Goal: Task Accomplishment & Management: Use online tool/utility

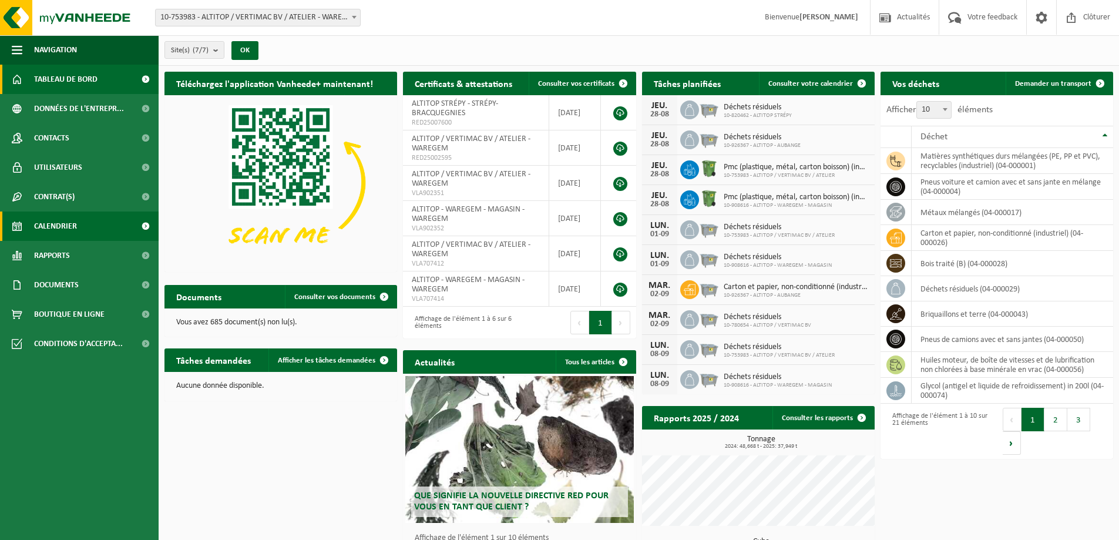
click at [65, 227] on span "Calendrier" at bounding box center [55, 225] width 43 height 29
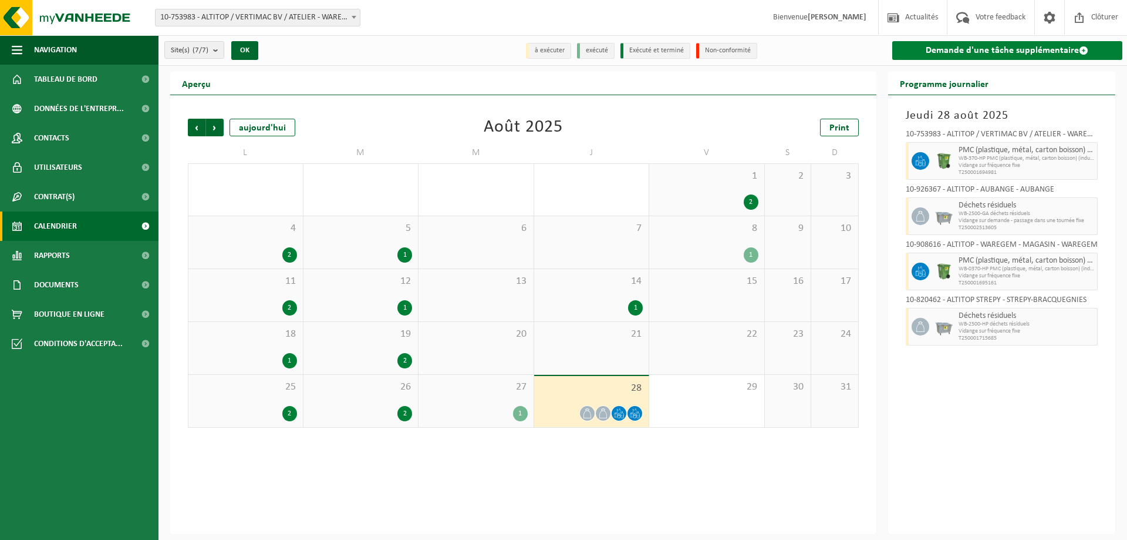
click at [1044, 48] on link "Demande d'une tâche supplémentaire" at bounding box center [1008, 50] width 231 height 19
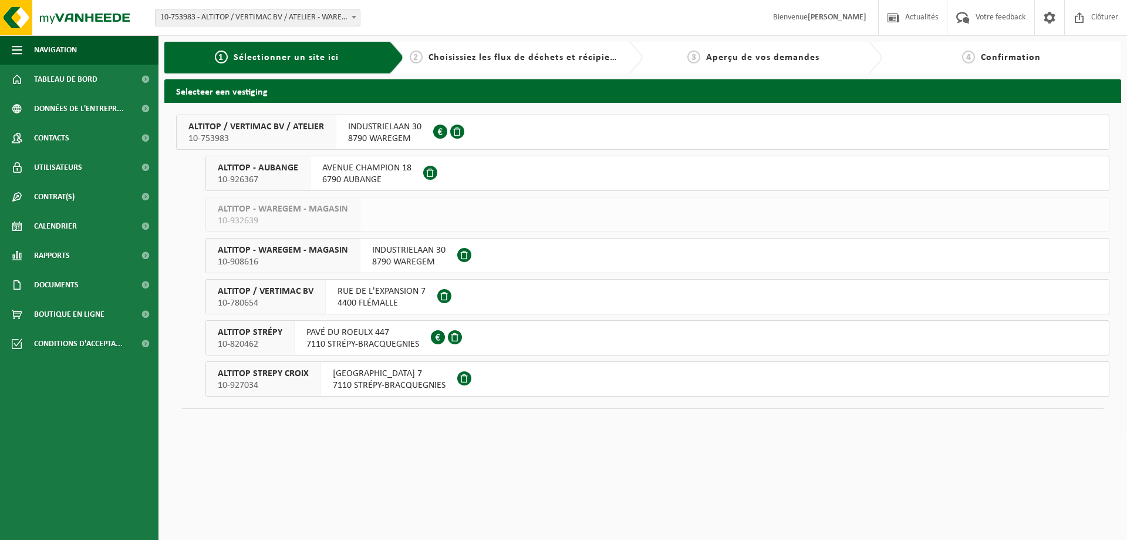
click at [383, 127] on span "INDUSTRIELAAN 30" at bounding box center [384, 127] width 73 height 12
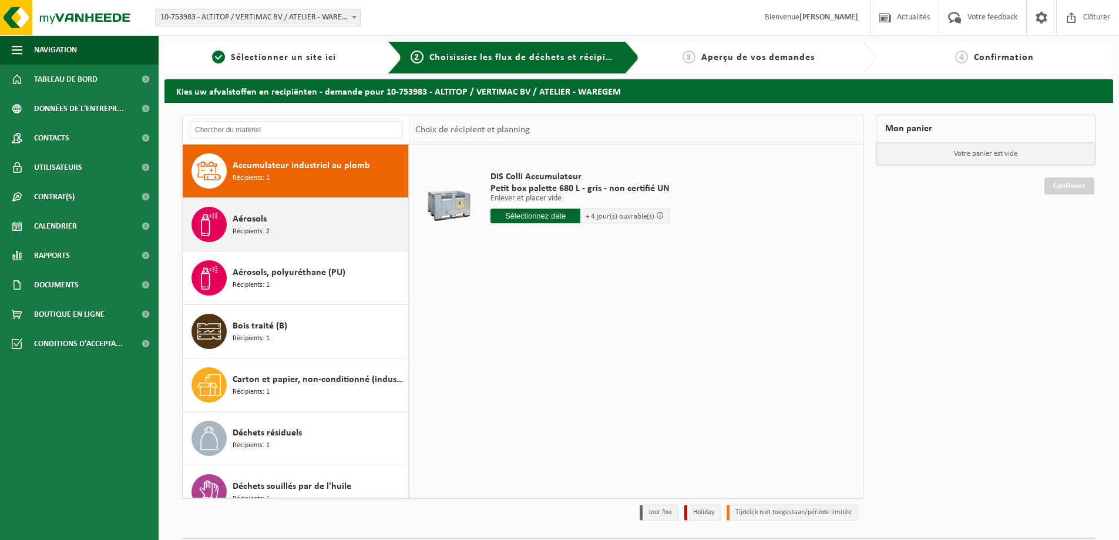
click at [288, 215] on div "Aérosols Récipients: 2" at bounding box center [319, 224] width 173 height 35
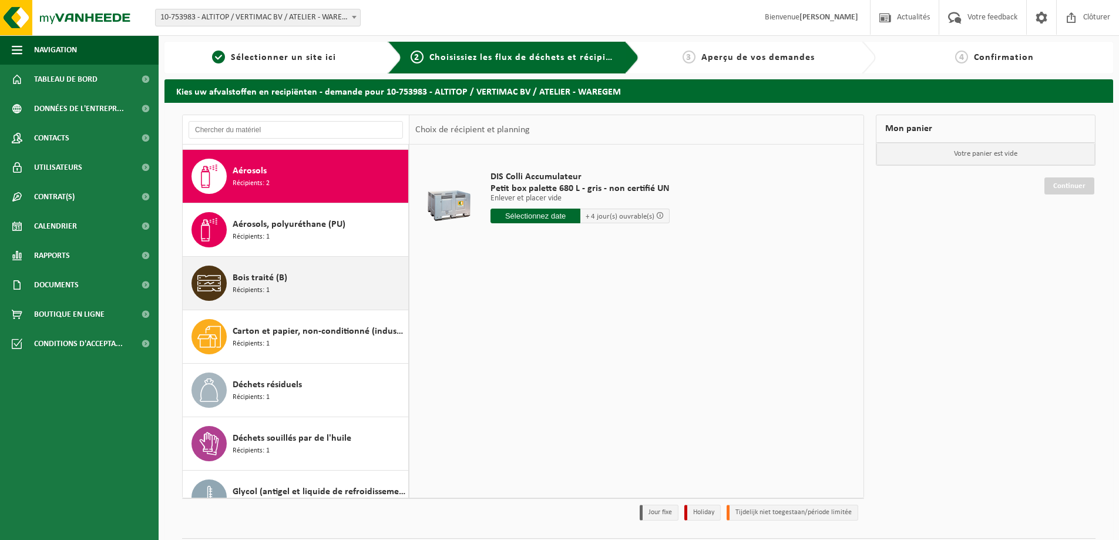
scroll to position [53, 0]
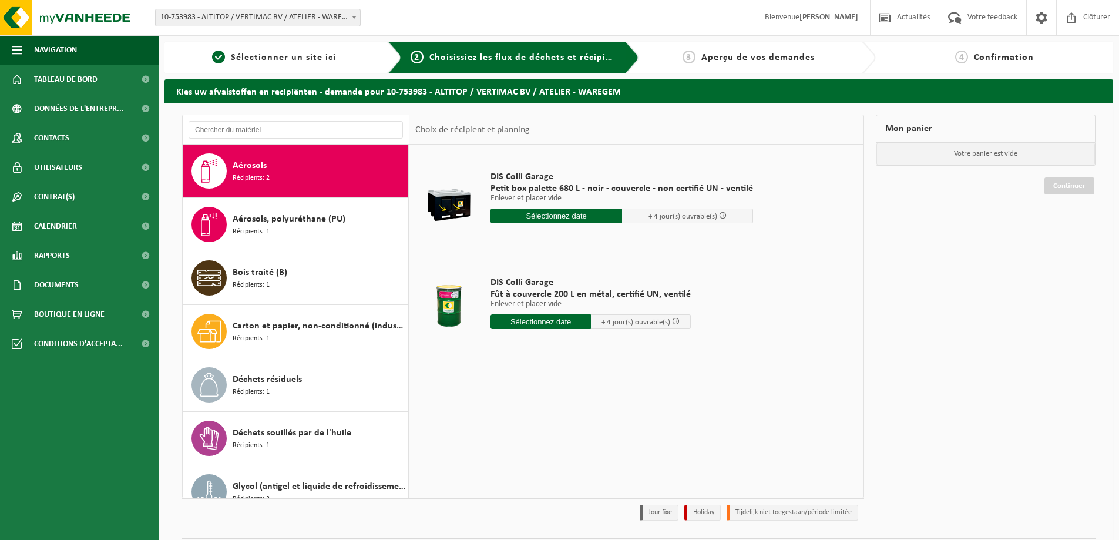
click at [572, 213] on input "text" at bounding box center [556, 215] width 132 height 15
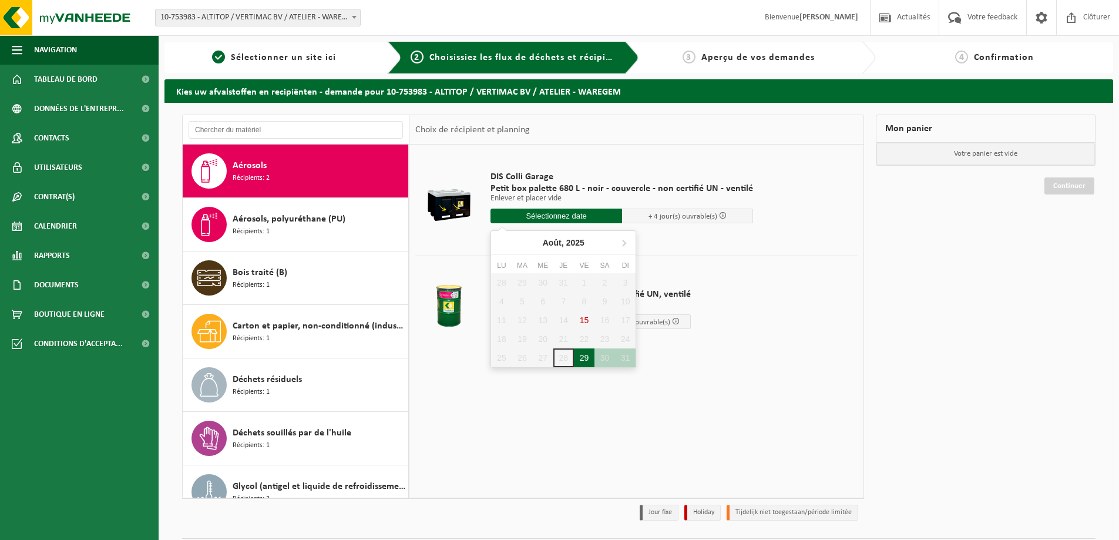
click at [580, 352] on div "29" at bounding box center [584, 357] width 21 height 19
type input "à partir de 2025-08-29"
type input "2025-08-29"
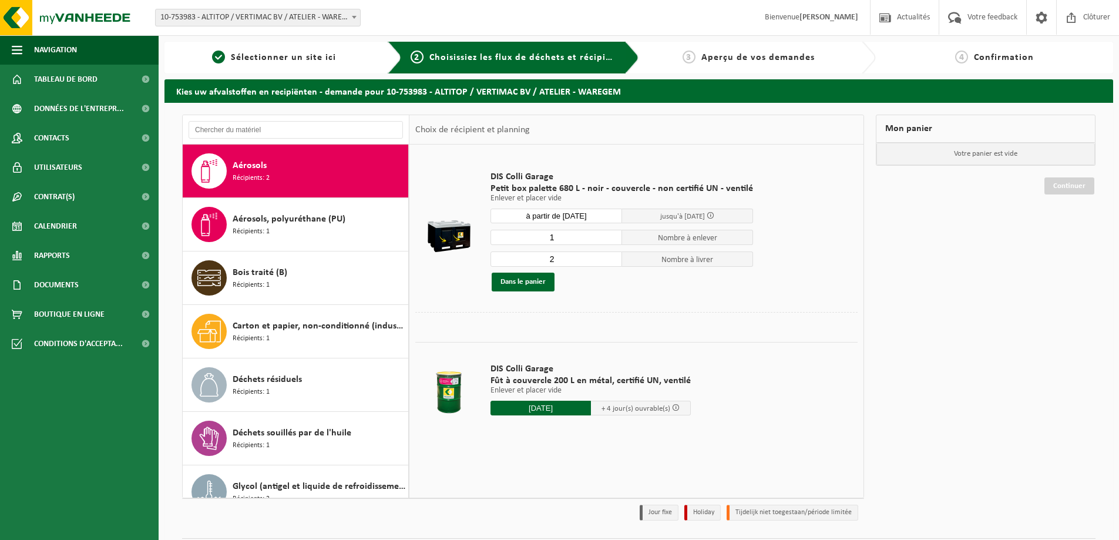
type input "1"
click at [608, 240] on input "1" at bounding box center [556, 237] width 132 height 15
type input "1"
click at [611, 261] on input "1" at bounding box center [556, 258] width 132 height 15
click at [517, 282] on button "Dans le panier" at bounding box center [523, 281] width 63 height 19
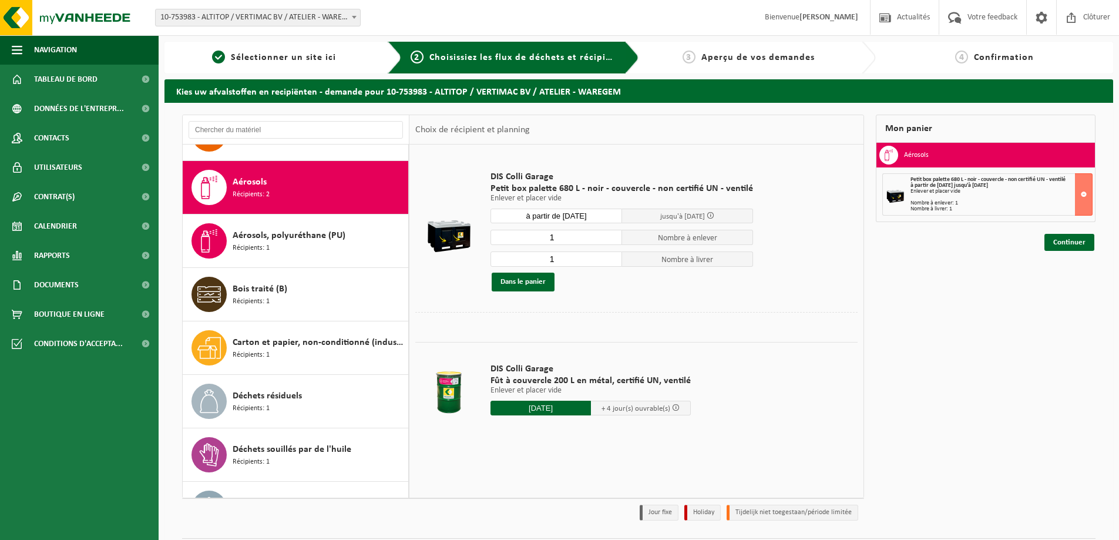
scroll to position [0, 0]
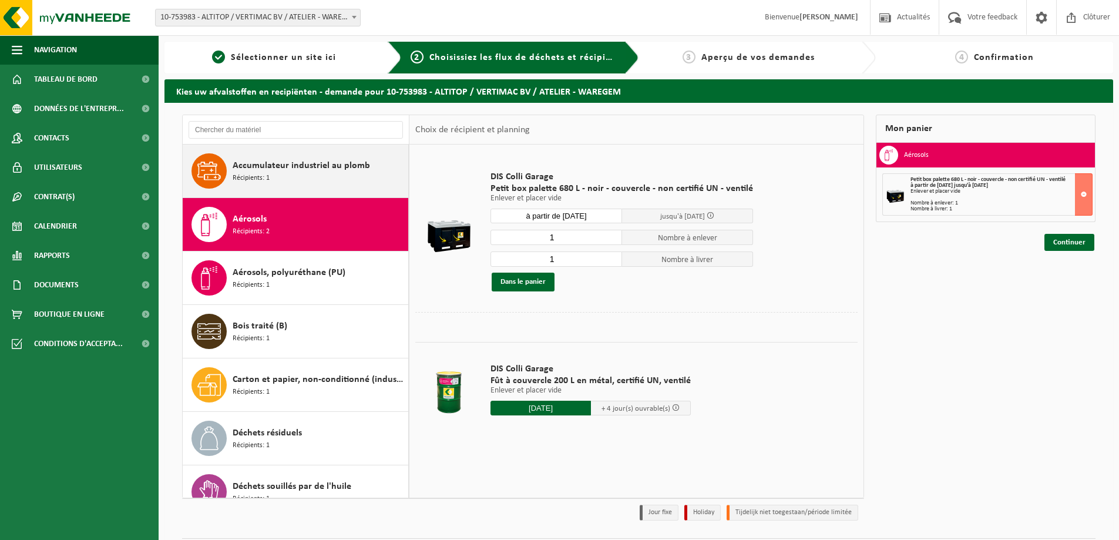
click at [302, 171] on span "Accumulateur industriel au plomb" at bounding box center [301, 166] width 137 height 14
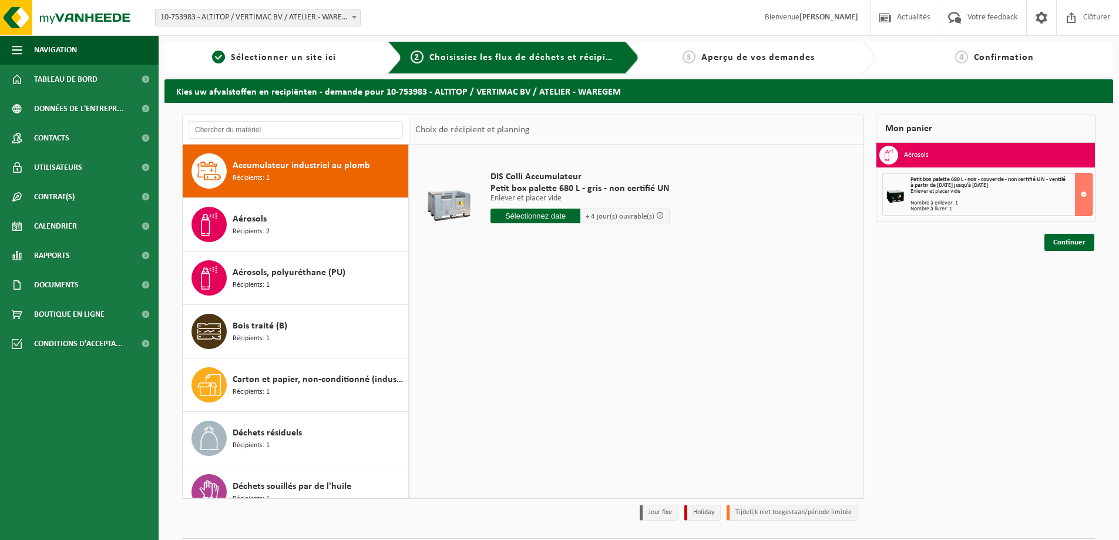
click at [549, 216] on input "text" at bounding box center [535, 215] width 90 height 15
click at [583, 359] on div "29" at bounding box center [584, 357] width 21 height 19
type input "à partir de 2025-08-29"
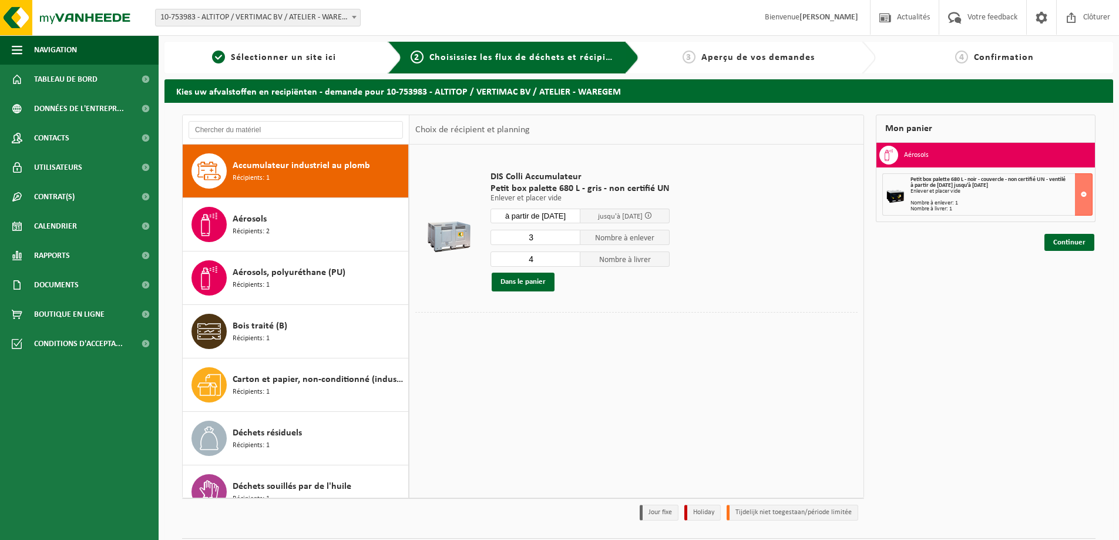
click at [568, 240] on input "3" at bounding box center [535, 237] width 90 height 15
type input "2"
click at [568, 240] on input "2" at bounding box center [535, 237] width 90 height 15
click at [567, 261] on input "3" at bounding box center [535, 258] width 90 height 15
type input "2"
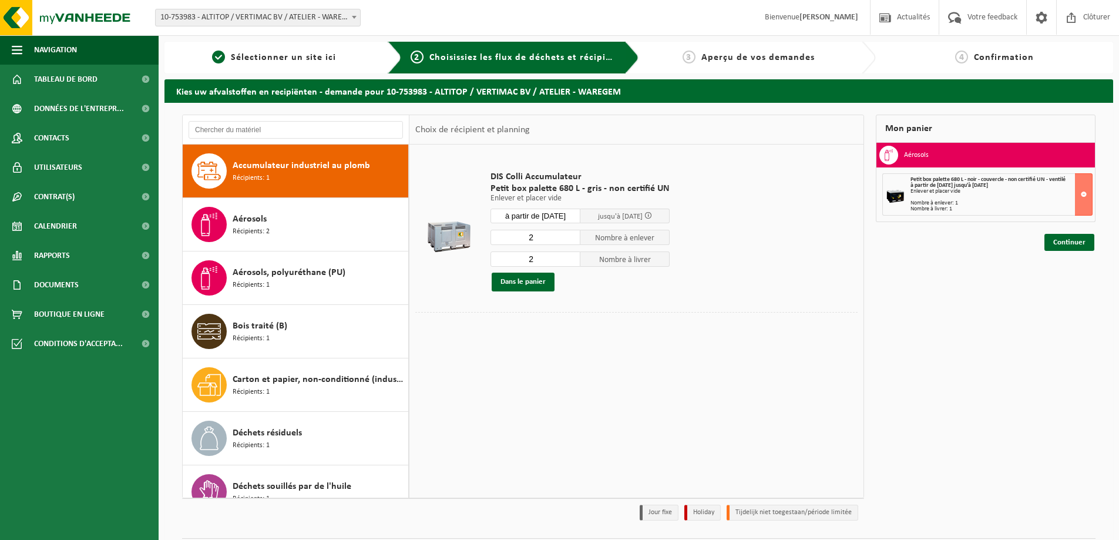
click at [567, 261] on input "2" at bounding box center [535, 258] width 90 height 15
click at [536, 279] on button "Dans le panier" at bounding box center [523, 281] width 63 height 19
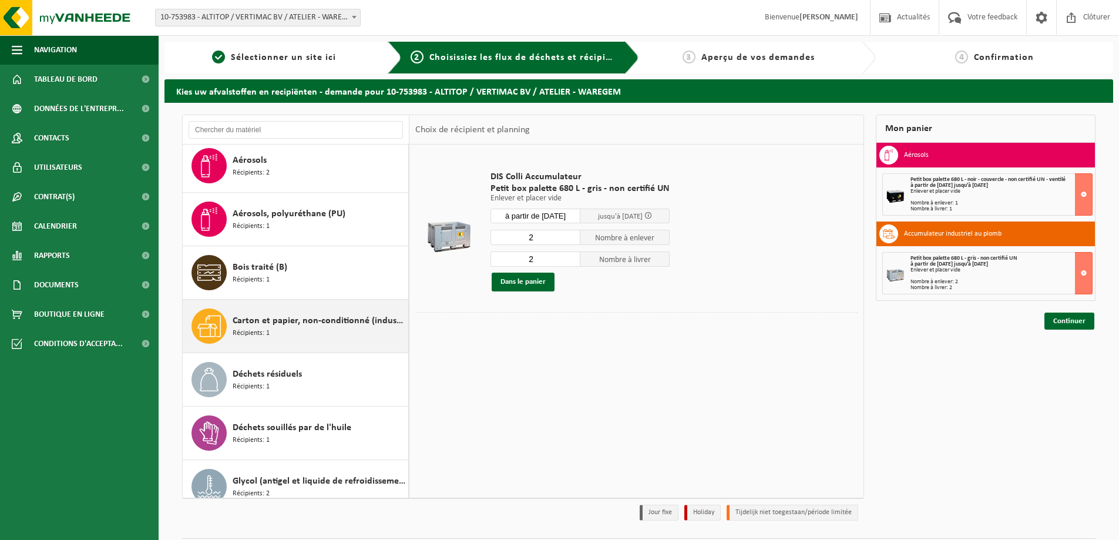
scroll to position [176, 0]
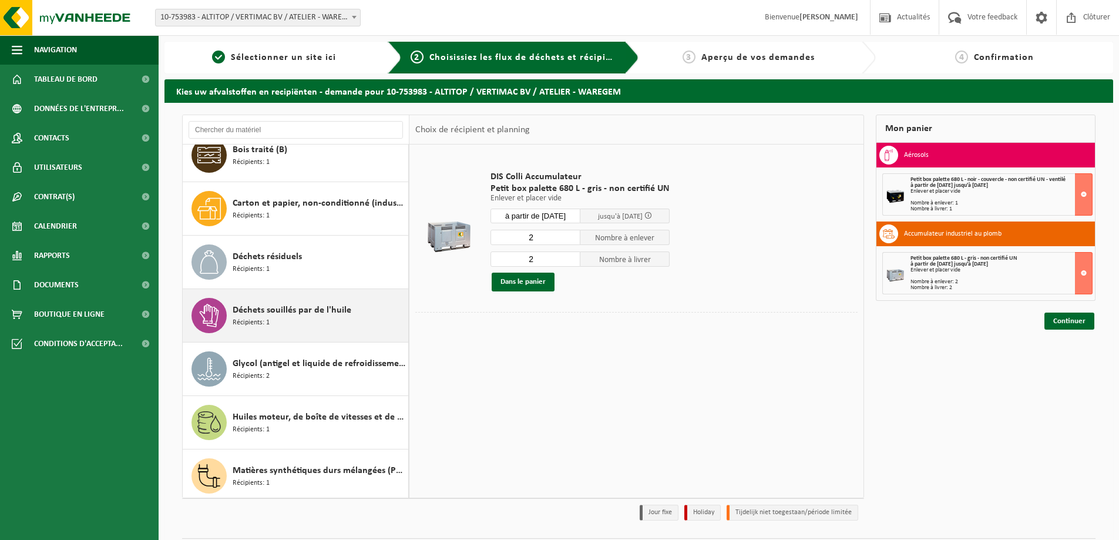
click at [354, 309] on div "Déchets souillés par de l'huile Récipients: 1" at bounding box center [319, 315] width 173 height 35
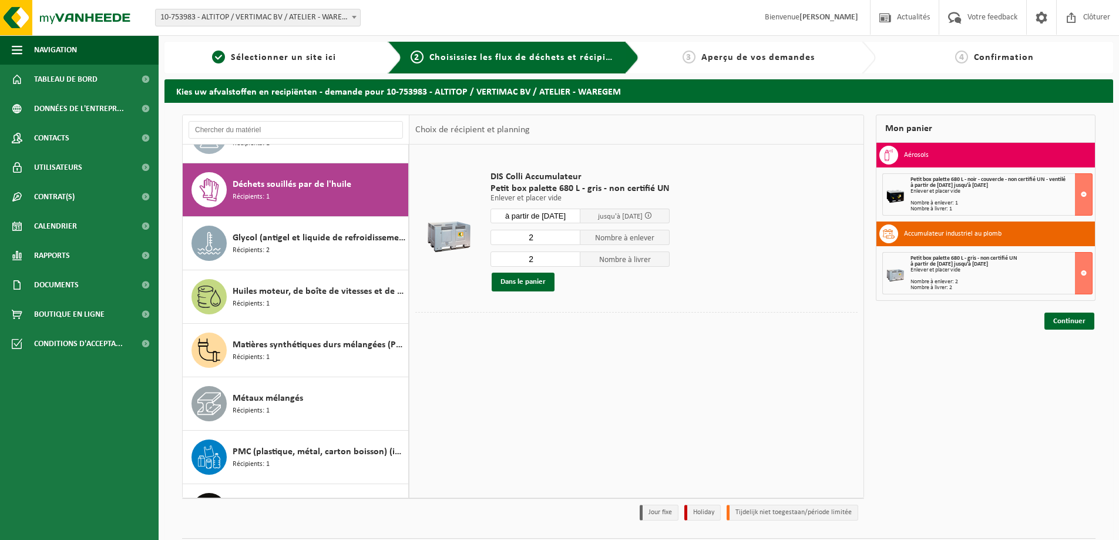
scroll to position [321, 0]
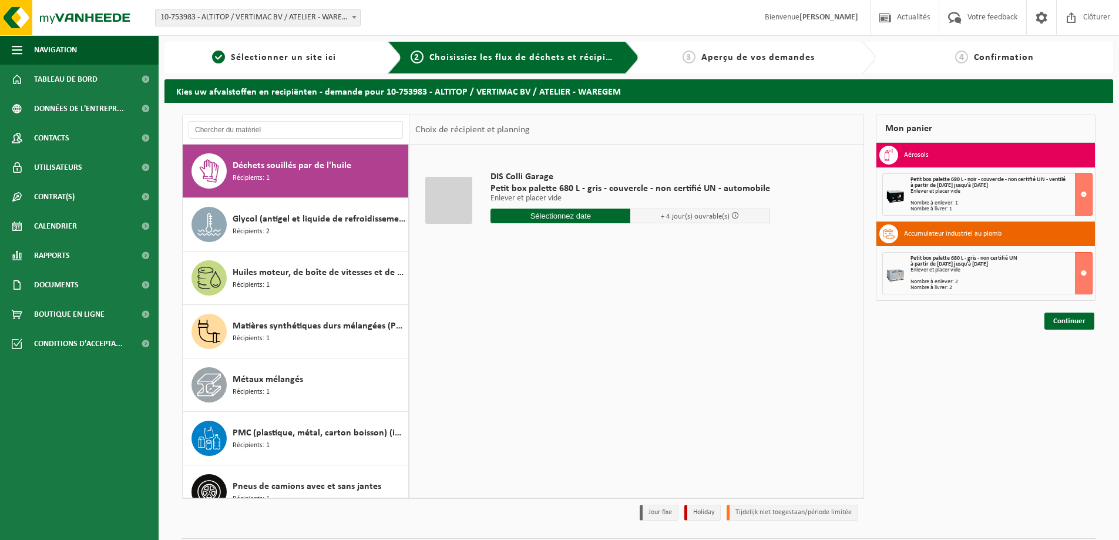
click at [594, 216] on input "text" at bounding box center [560, 215] width 140 height 15
click at [587, 360] on div "29" at bounding box center [584, 357] width 21 height 19
type input "à partir de 2025-08-29"
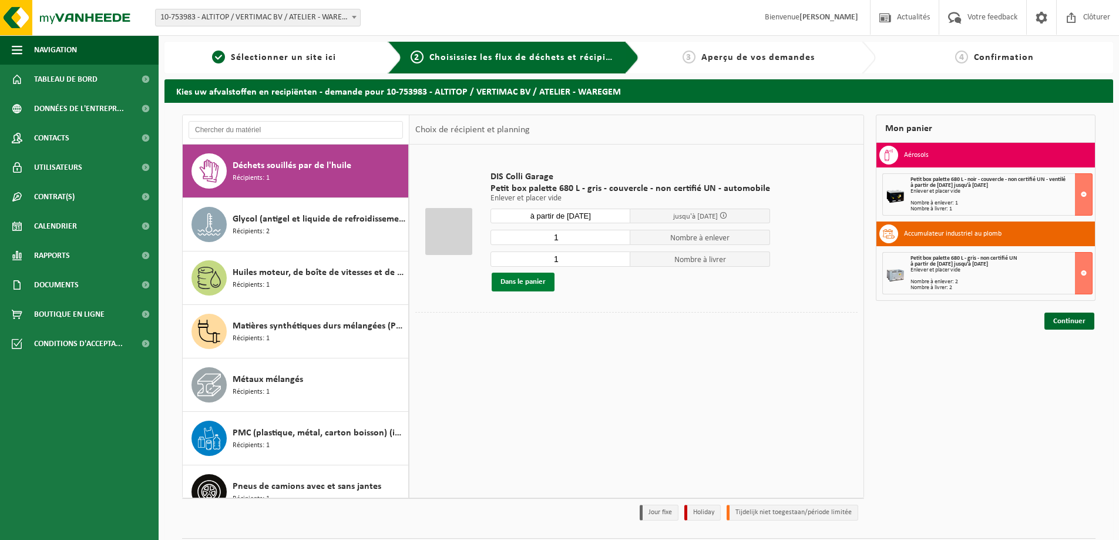
click at [540, 280] on button "Dans le panier" at bounding box center [523, 281] width 63 height 19
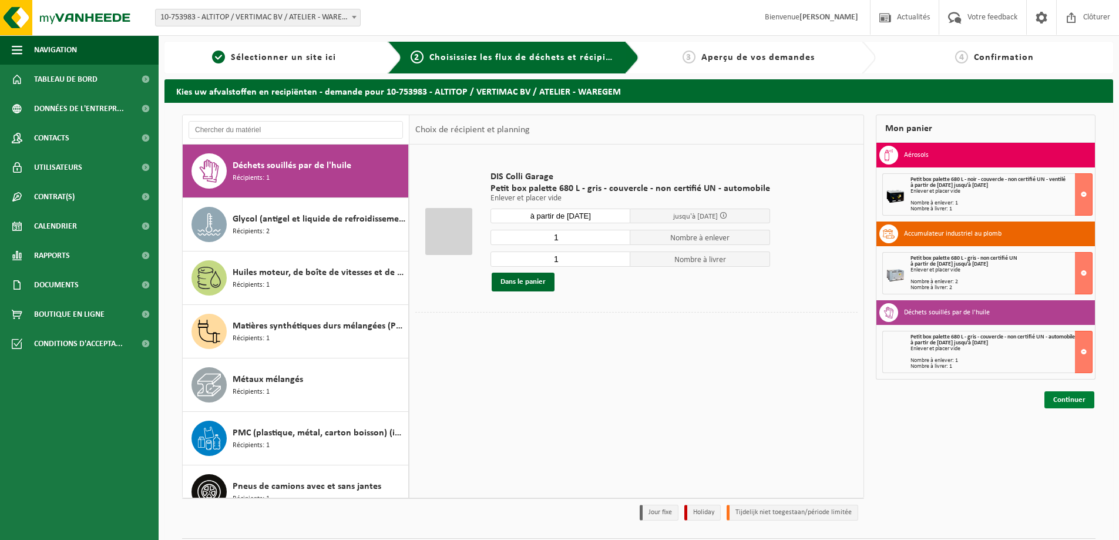
click at [1073, 395] on link "Continuer" at bounding box center [1069, 399] width 50 height 17
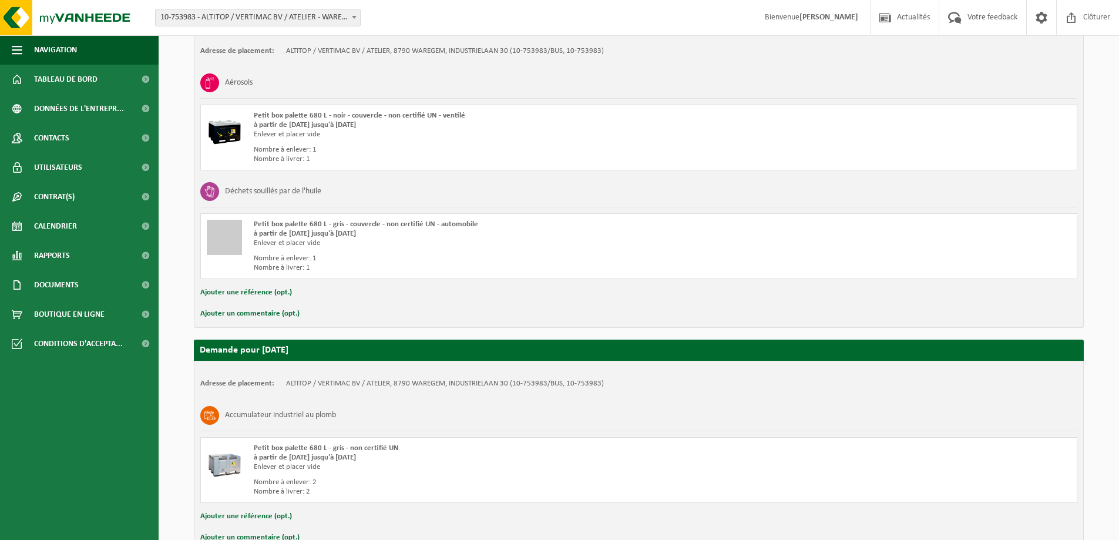
scroll to position [306, 0]
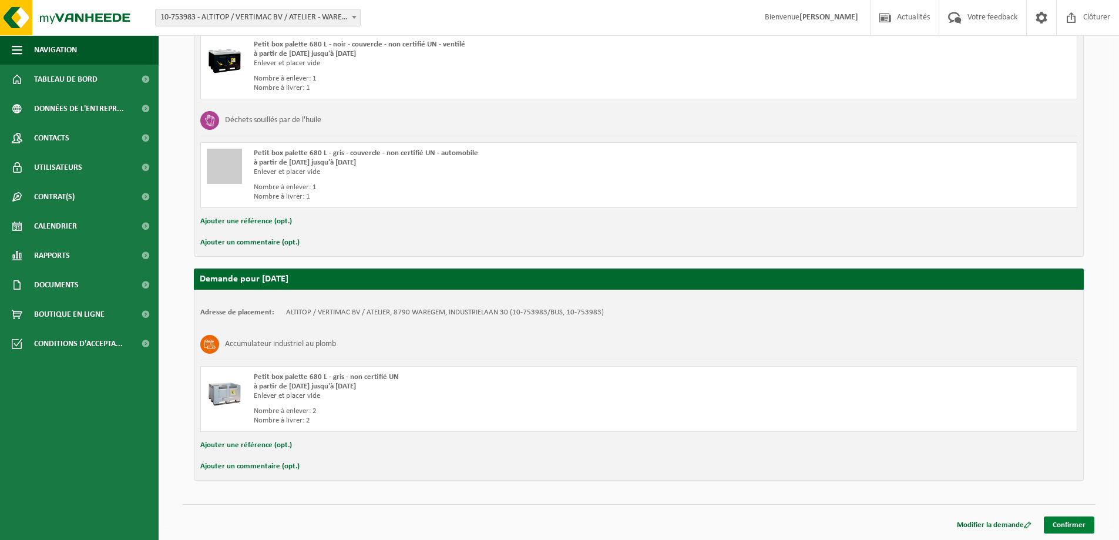
click at [1076, 520] on link "Confirmer" at bounding box center [1069, 524] width 51 height 17
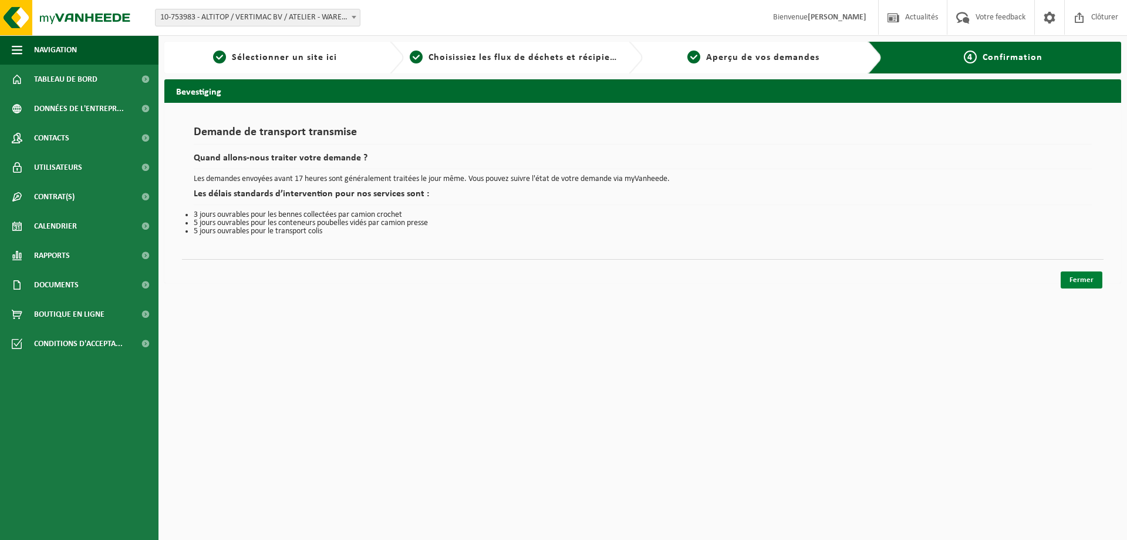
click at [1092, 286] on link "Fermer" at bounding box center [1082, 279] width 42 height 17
